Goal: Task Accomplishment & Management: Manage account settings

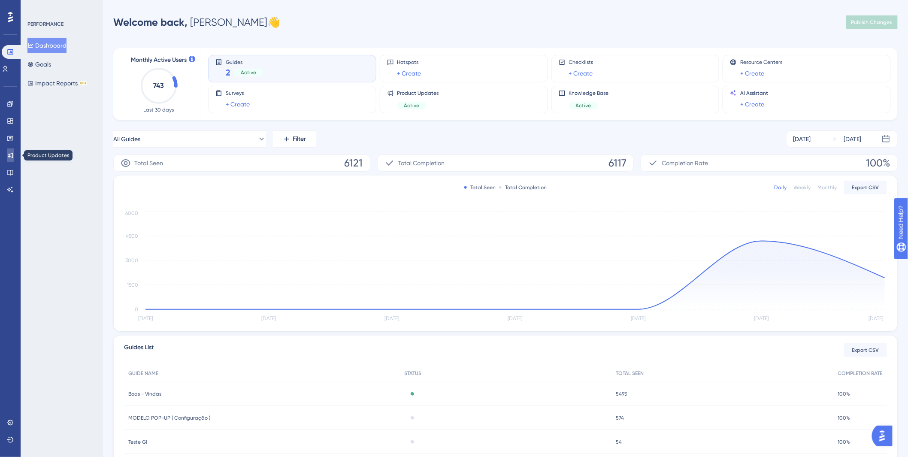
click at [9, 151] on link at bounding box center [10, 156] width 7 height 14
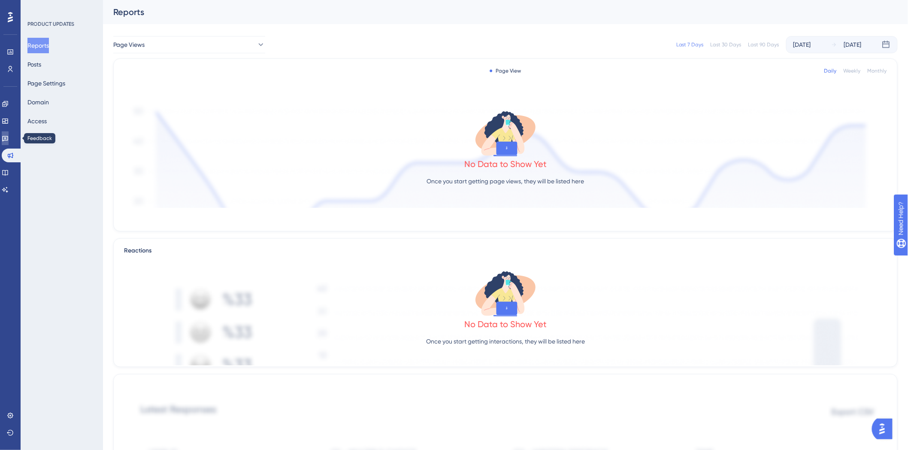
click at [9, 132] on link at bounding box center [5, 138] width 7 height 14
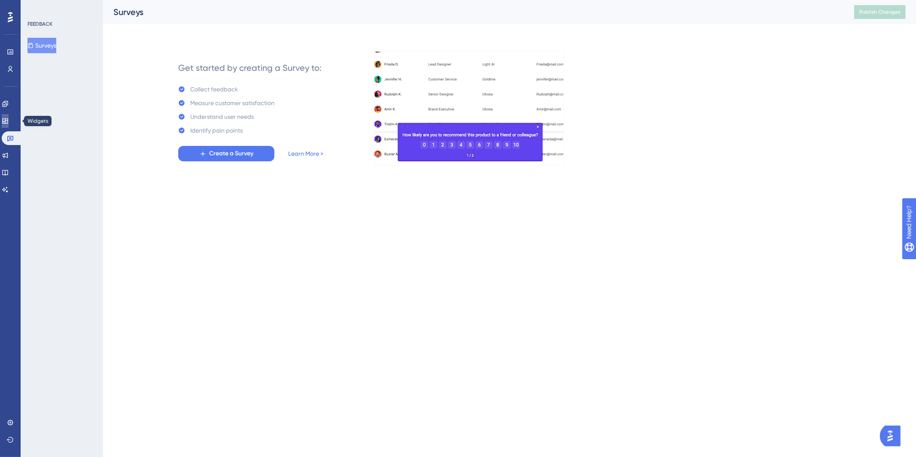
click at [9, 119] on icon at bounding box center [5, 121] width 7 height 7
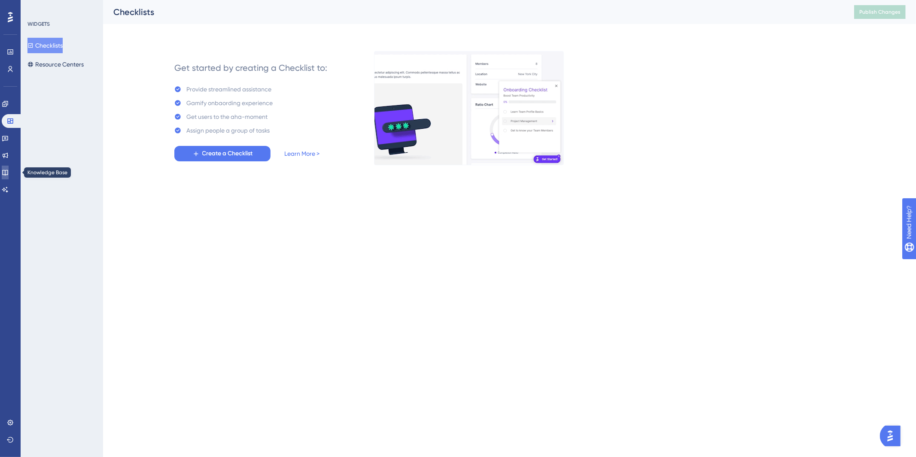
click at [8, 173] on icon at bounding box center [5, 173] width 6 height 6
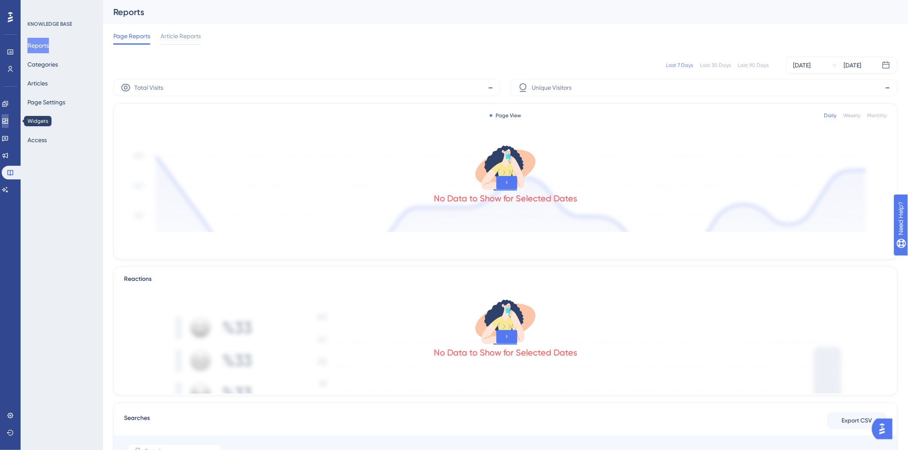
click at [9, 119] on link at bounding box center [5, 121] width 7 height 14
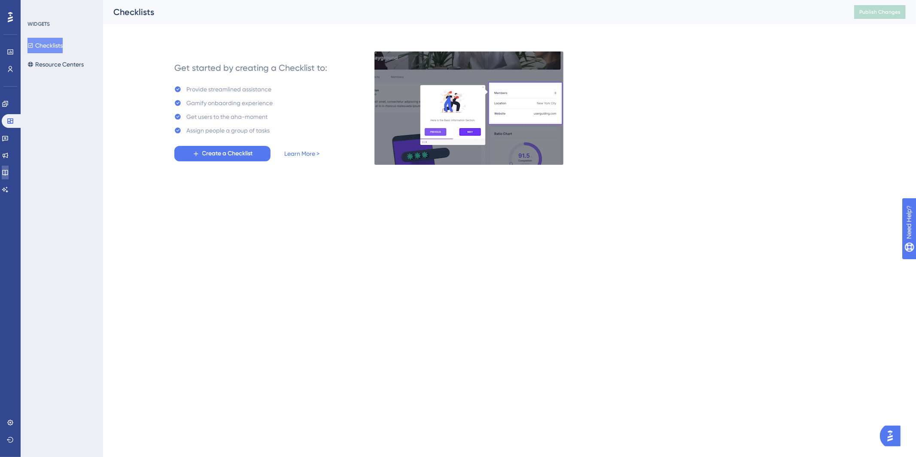
click at [9, 173] on icon at bounding box center [5, 172] width 7 height 7
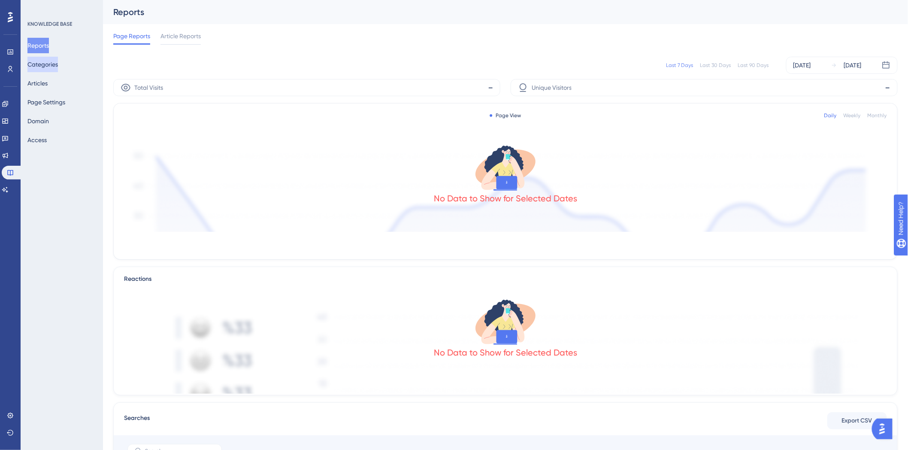
click at [56, 65] on button "Categories" at bounding box center [42, 64] width 30 height 15
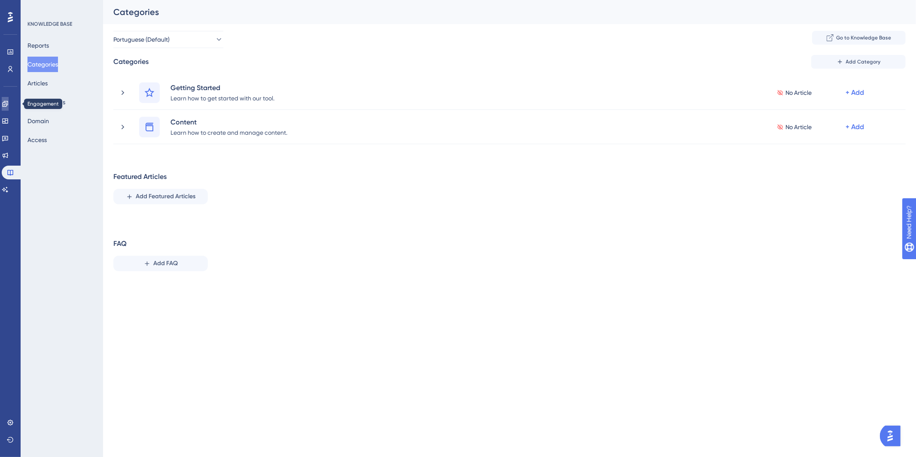
click at [8, 101] on icon at bounding box center [5, 104] width 6 height 6
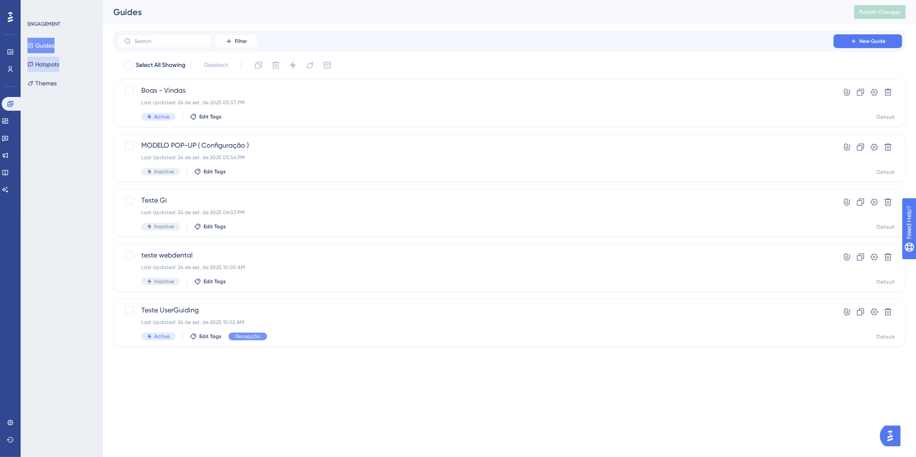
click at [55, 58] on button "Hotspots" at bounding box center [43, 64] width 32 height 15
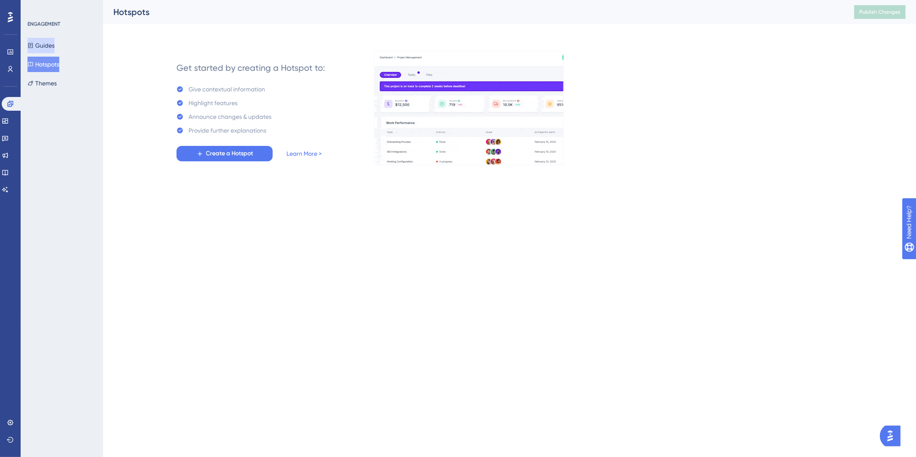
click at [49, 45] on button "Guides" at bounding box center [40, 45] width 27 height 15
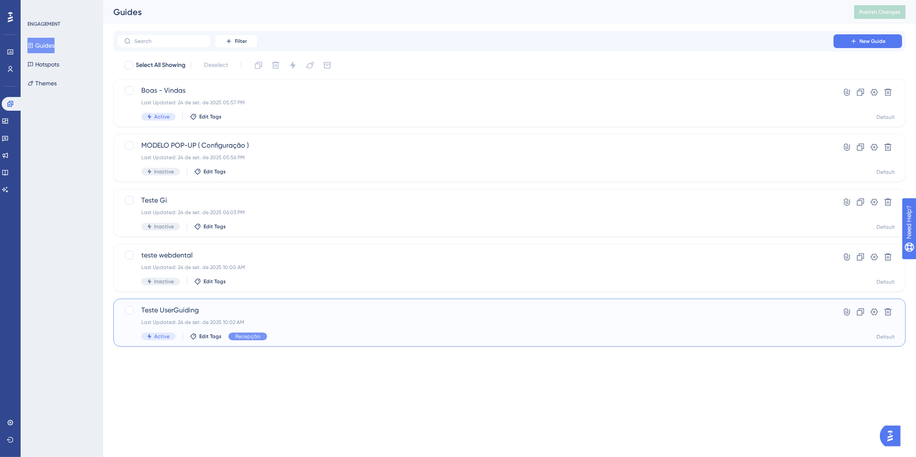
click at [325, 319] on div "Last Updated: 24 de set. de 2025 10:02 AM" at bounding box center [474, 322] width 667 height 7
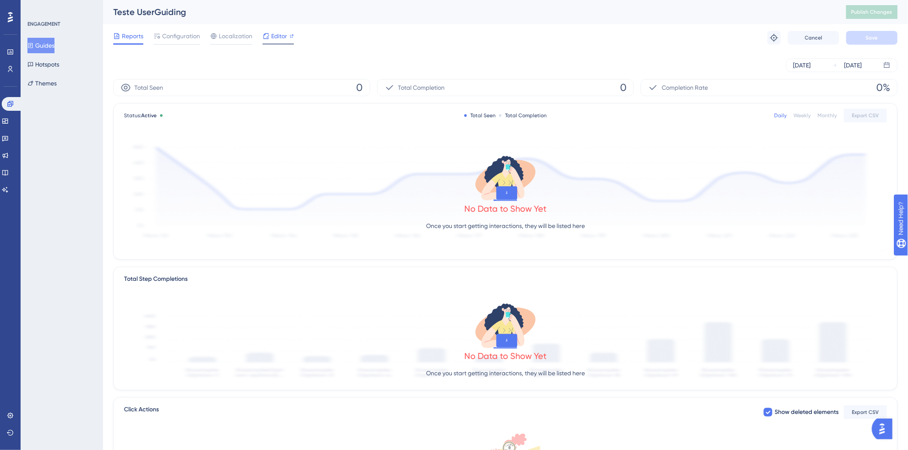
click at [282, 36] on span "Editor" at bounding box center [279, 36] width 16 height 10
click at [45, 48] on button "Guides" at bounding box center [40, 45] width 27 height 15
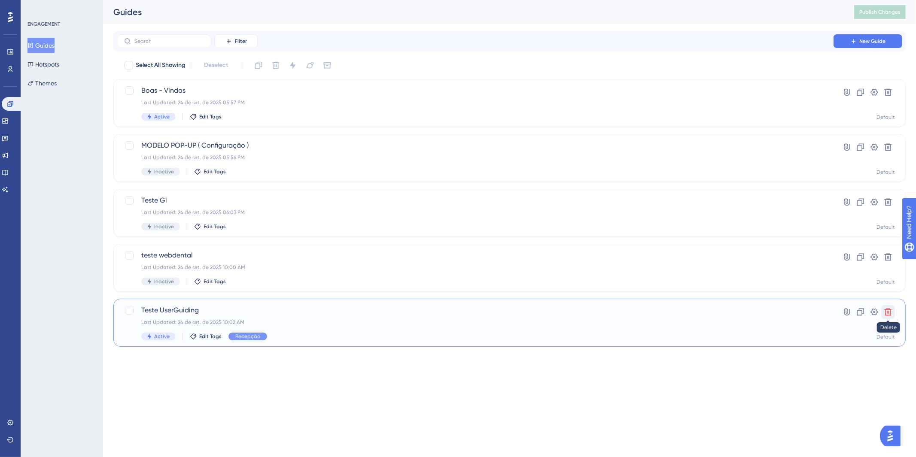
click at [887, 310] on icon at bounding box center [887, 312] width 9 height 9
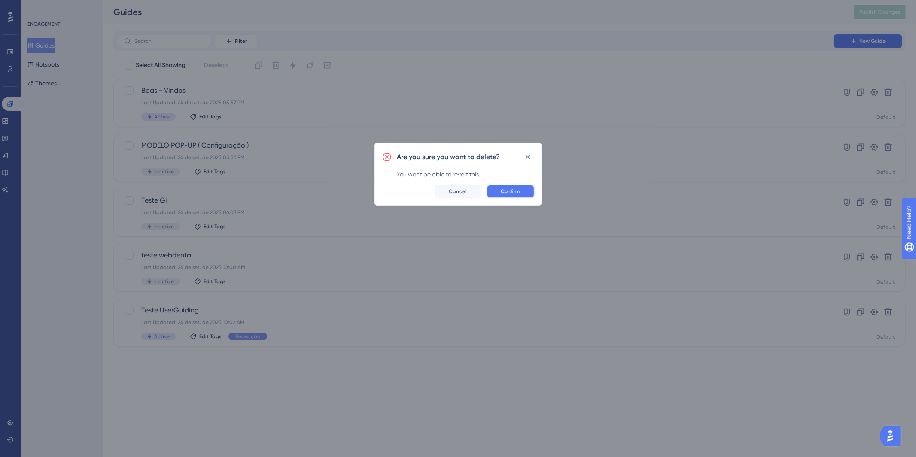
click at [527, 188] on button "Confirm" at bounding box center [510, 192] width 48 height 14
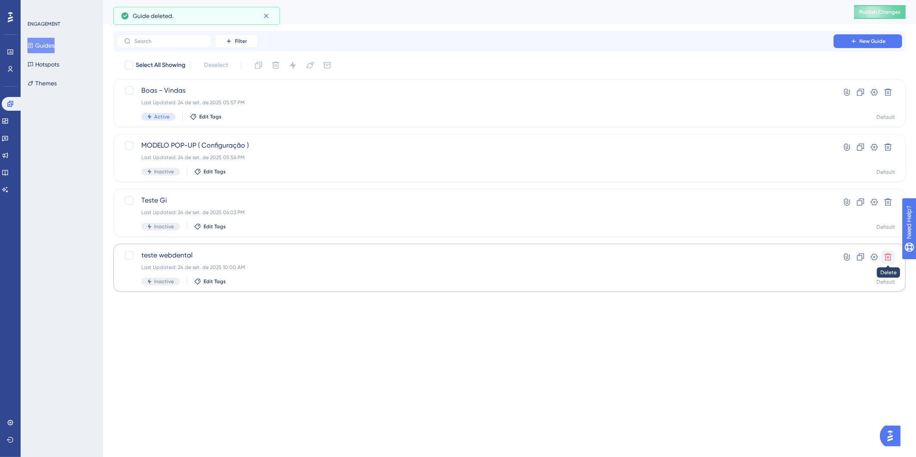
click at [885, 255] on icon at bounding box center [887, 257] width 9 height 9
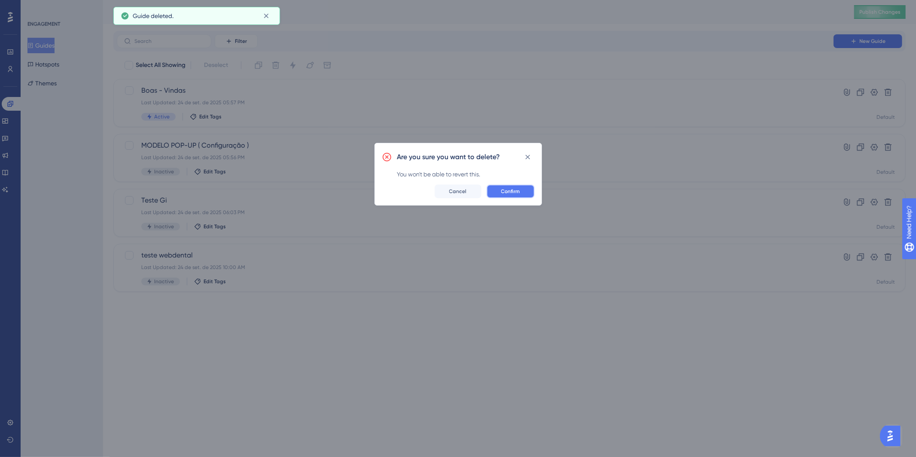
click at [498, 187] on button "Confirm" at bounding box center [510, 192] width 48 height 14
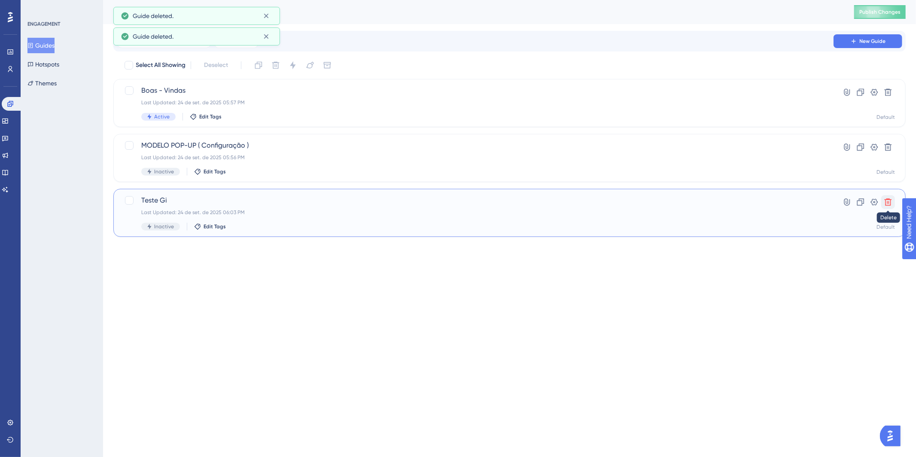
click at [886, 200] on icon at bounding box center [887, 202] width 9 height 9
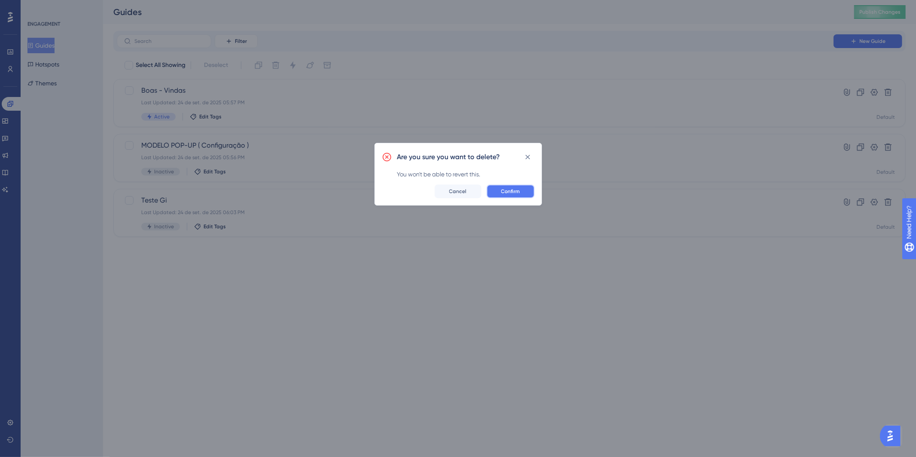
click at [499, 188] on button "Confirm" at bounding box center [510, 192] width 48 height 14
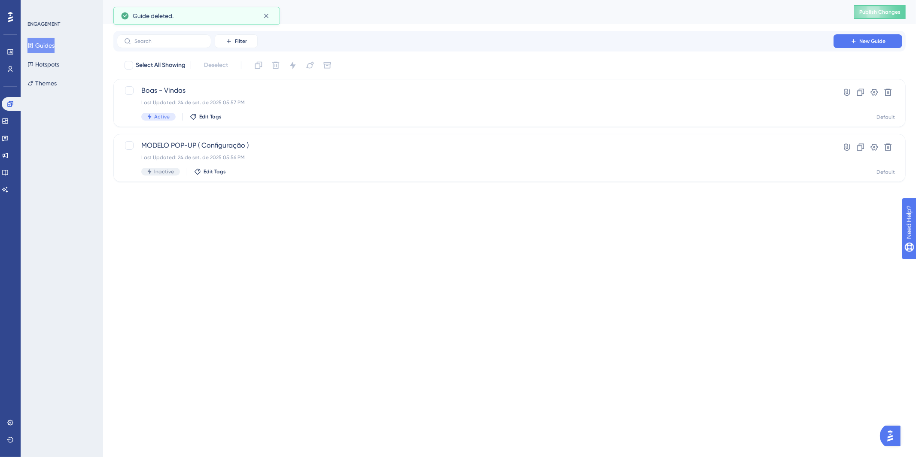
click at [485, 0] on html "Performance Users Engagement Widgets Feedback Product Updates Knowledge Base AI…" at bounding box center [458, 0] width 916 height 0
click at [339, 113] on div "Active Edit Tags" at bounding box center [474, 117] width 667 height 8
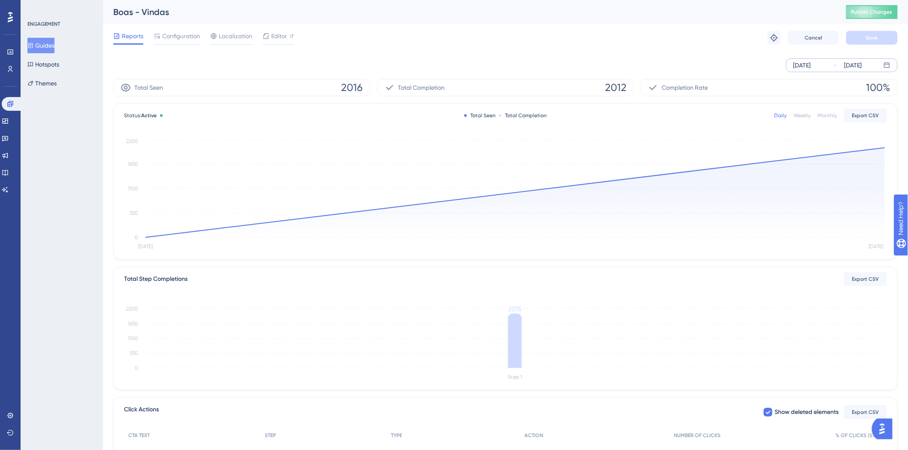
click at [882, 67] on div "Sep 24 2025 Sep 25 2025" at bounding box center [842, 65] width 112 height 14
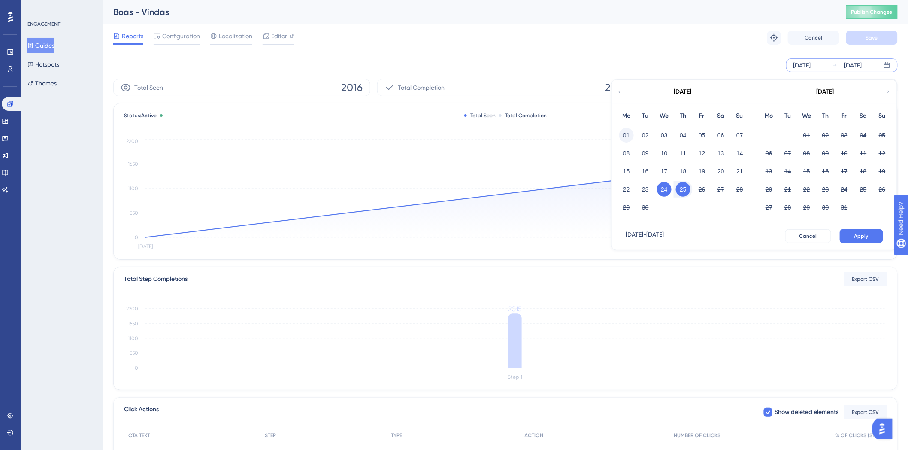
click at [625, 130] on button "01" at bounding box center [626, 135] width 15 height 15
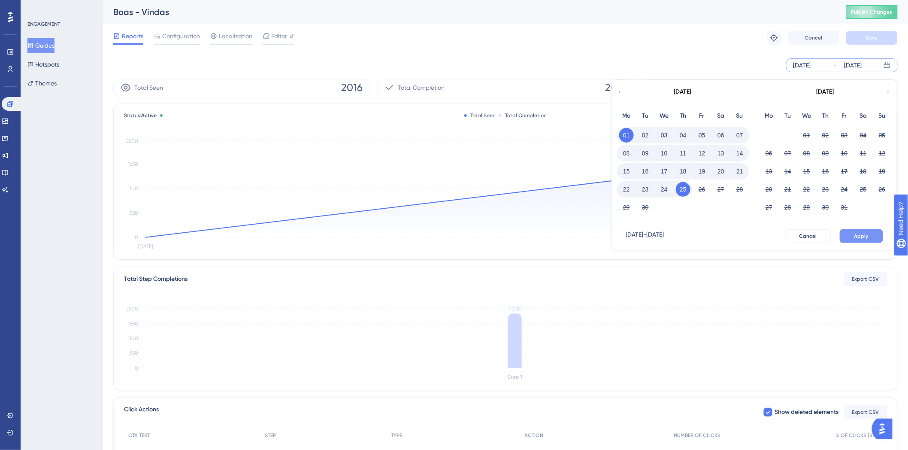
click at [875, 241] on button "Apply" at bounding box center [861, 236] width 43 height 14
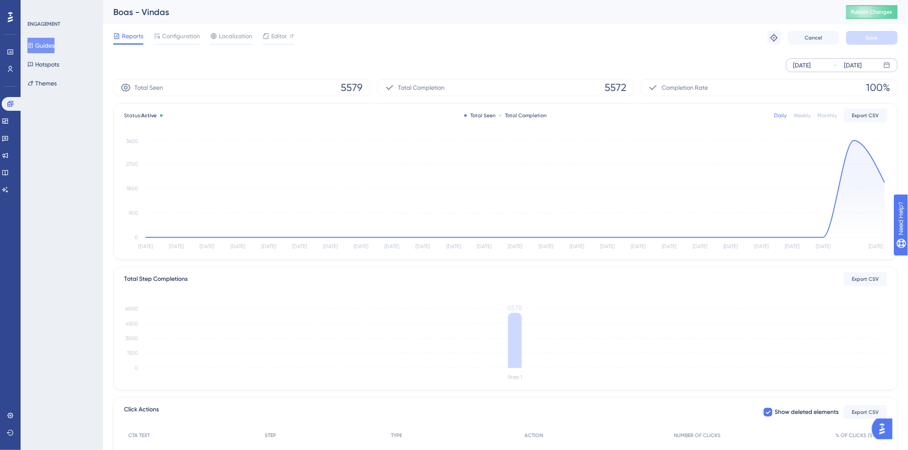
click at [879, 20] on div "Boas - Vindas Publish Changes" at bounding box center [505, 12] width 805 height 24
click at [877, 12] on span "Publish Changes" at bounding box center [872, 12] width 41 height 7
click at [7, 67] on icon at bounding box center [10, 69] width 7 height 7
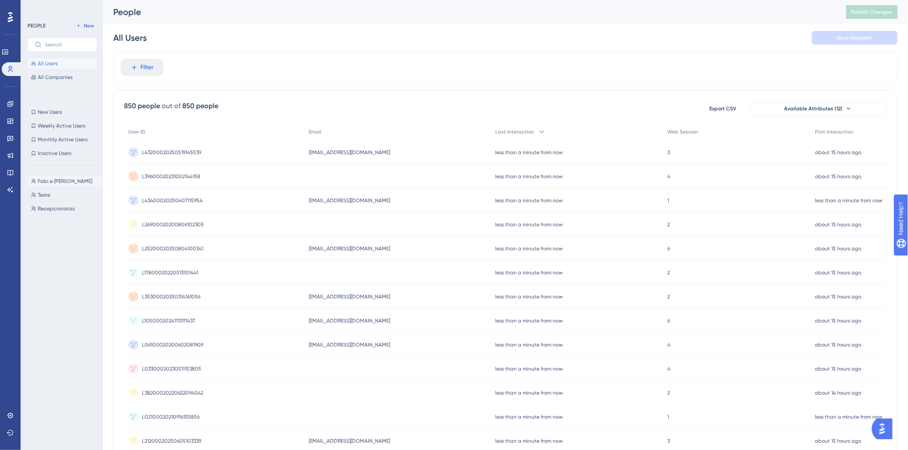
click at [55, 181] on span "Fabi e Ari" at bounding box center [65, 181] width 55 height 7
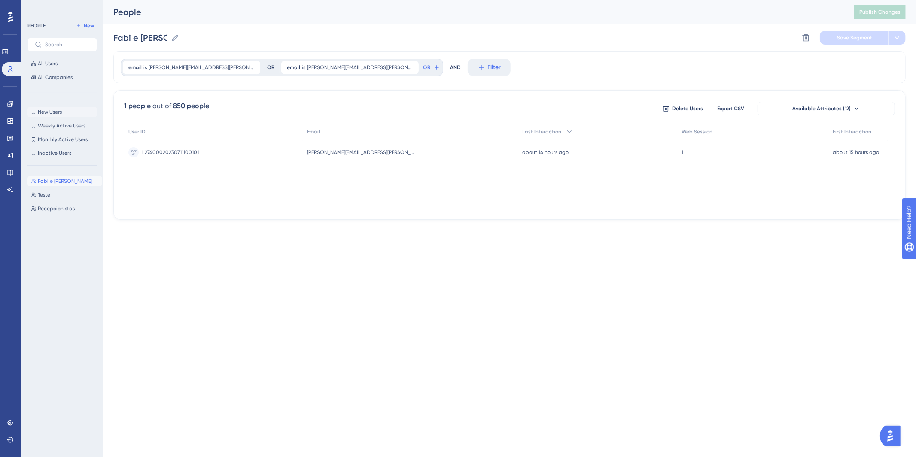
click at [62, 110] on button "New Users New Users" at bounding box center [62, 112] width 70 height 10
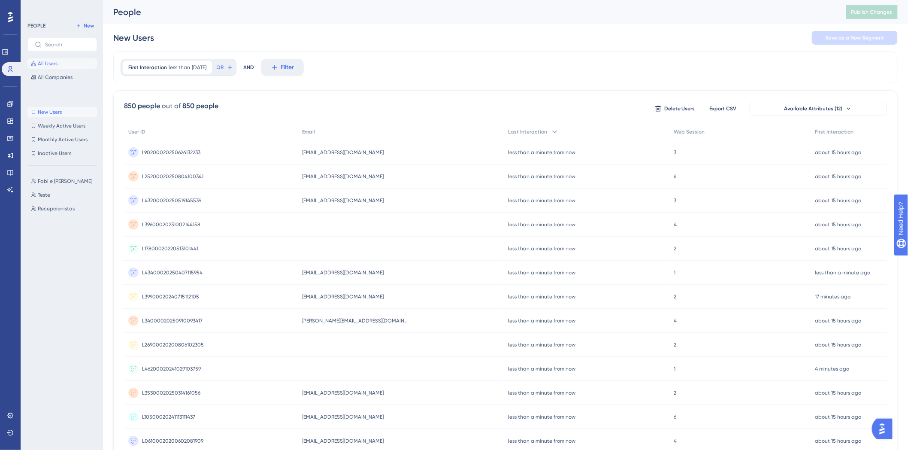
click at [52, 61] on span "All Users" at bounding box center [48, 63] width 20 height 7
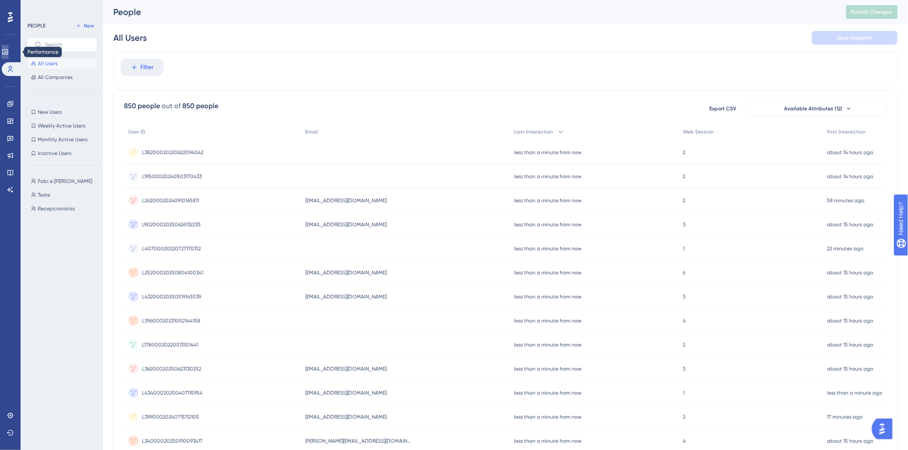
click at [9, 49] on icon at bounding box center [5, 52] width 7 height 7
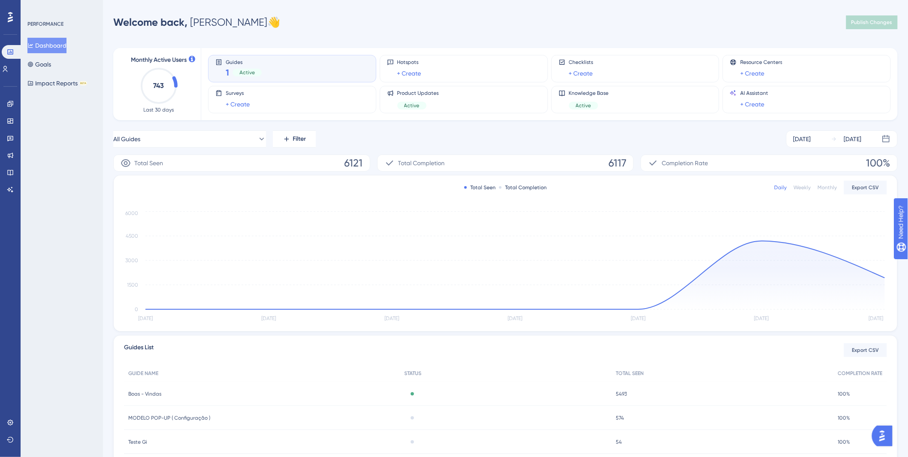
click at [173, 86] on icon "743" at bounding box center [159, 86] width 38 height 38
click at [149, 84] on icon "743" at bounding box center [159, 86] width 38 height 38
click at [367, 42] on div "Monthly Active Users 743 Last 30 days Guides 1 Active Hotspots + Create Checkli…" at bounding box center [505, 255] width 785 height 434
click at [221, 24] on div "Welcome back, Gisele Silva 👋" at bounding box center [196, 22] width 167 height 14
